Goal: Find specific page/section: Find specific page/section

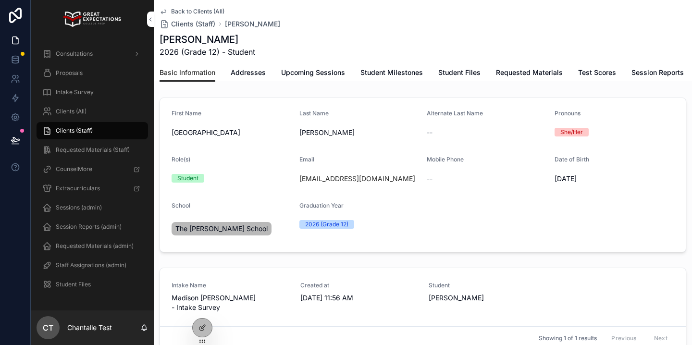
click at [112, 107] on div "Clients (All)" at bounding box center [92, 111] width 100 height 15
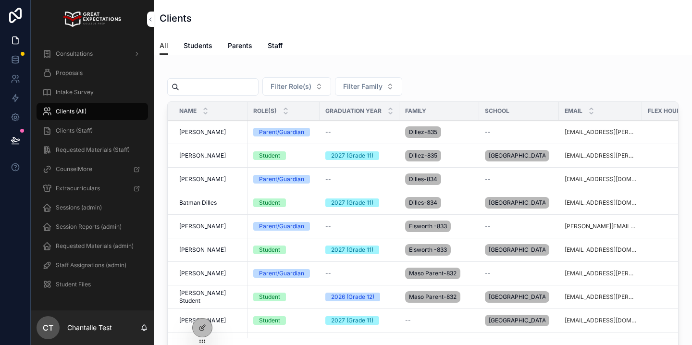
click at [241, 85] on input "scrollable content" at bounding box center [218, 86] width 79 height 13
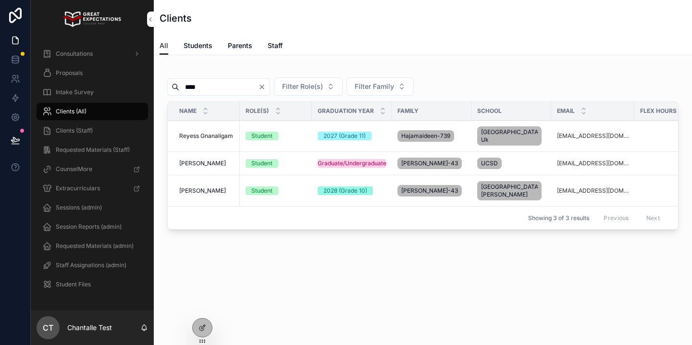
type input "****"
click at [207, 192] on span "[PERSON_NAME]" at bounding box center [202, 191] width 47 height 8
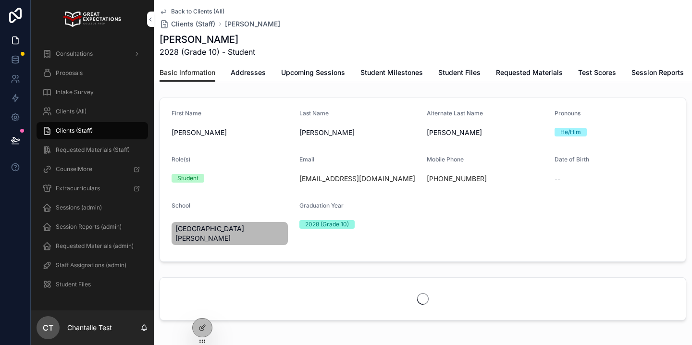
click at [326, 73] on span "Upcoming Sessions" at bounding box center [313, 73] width 64 height 10
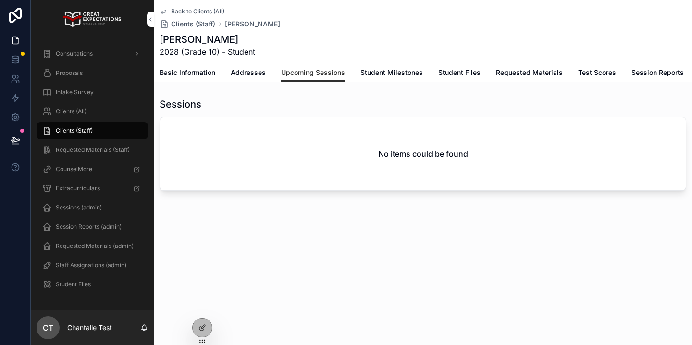
click at [651, 67] on link "Session Reports" at bounding box center [657, 73] width 52 height 19
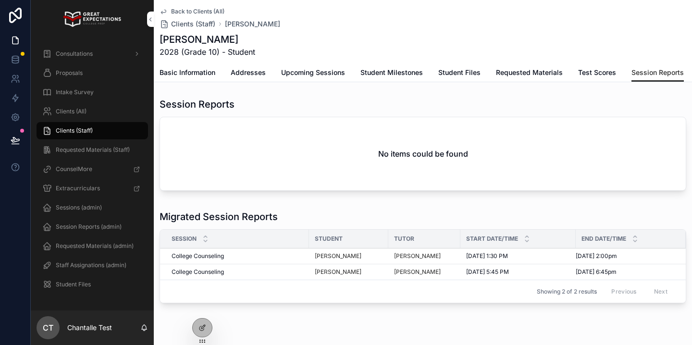
click at [299, 72] on span "Upcoming Sessions" at bounding box center [313, 73] width 64 height 10
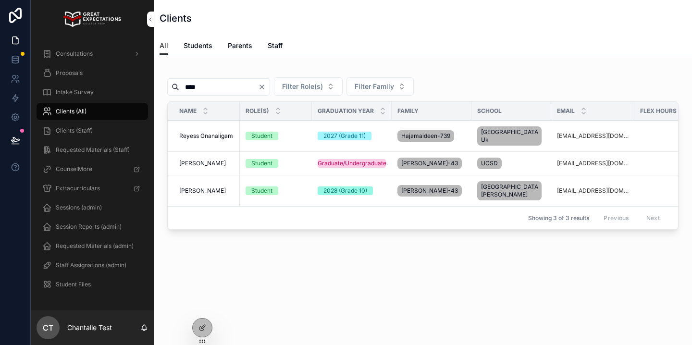
scroll to position [0, 238]
